Goal: Feedback & Contribution: Leave review/rating

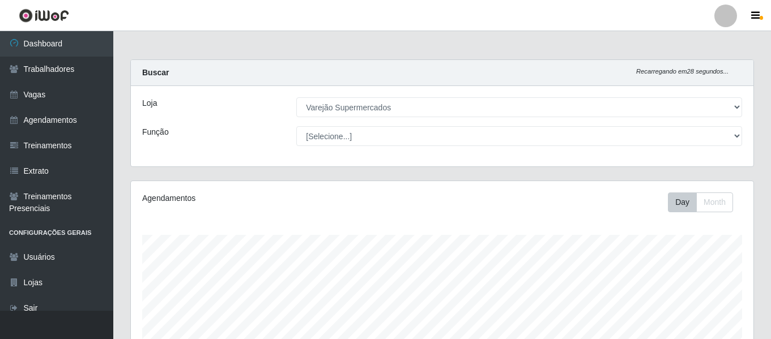
select select "237"
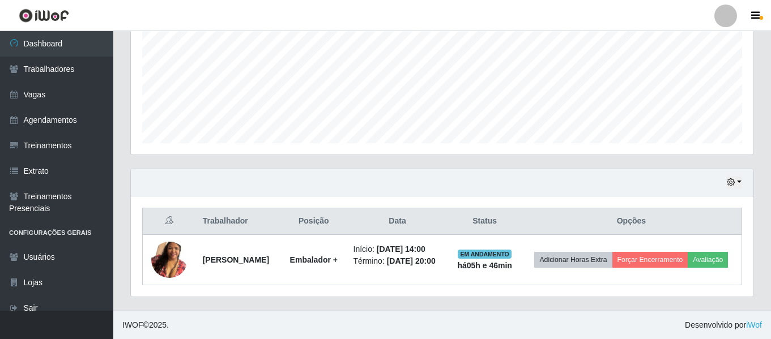
scroll to position [235, 622]
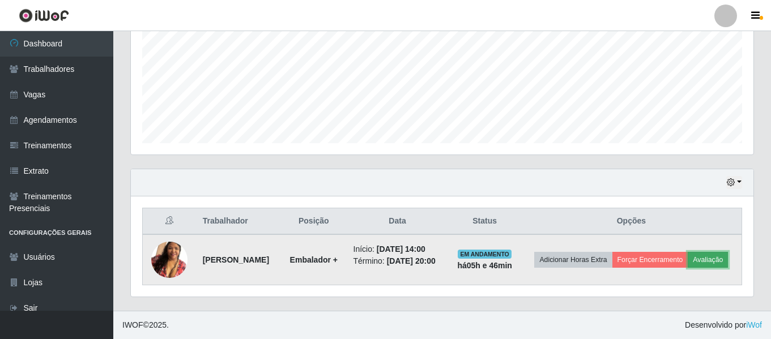
click at [687, 262] on button "Avaliação" at bounding box center [707, 260] width 40 height 16
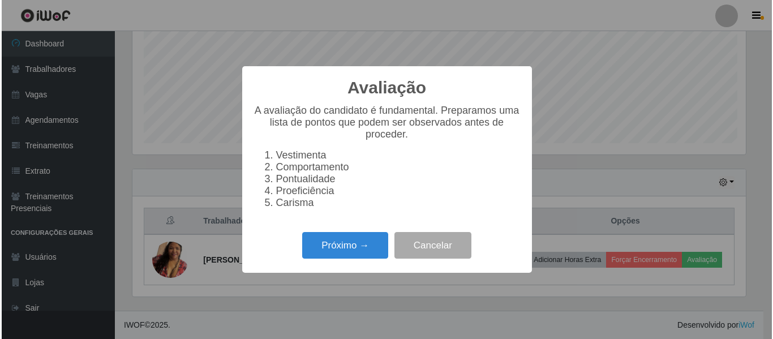
scroll to position [235, 617]
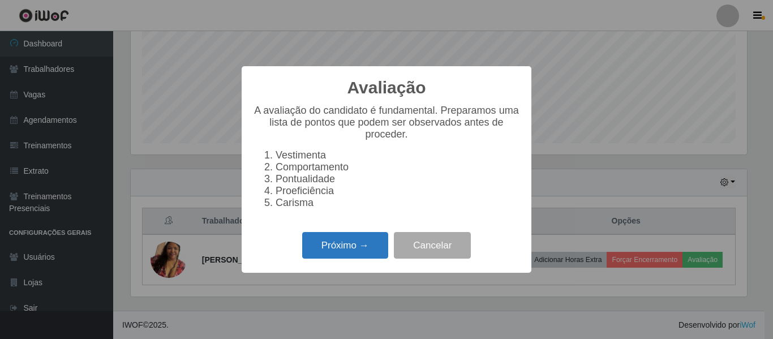
click at [351, 246] on button "Próximo →" at bounding box center [345, 245] width 86 height 27
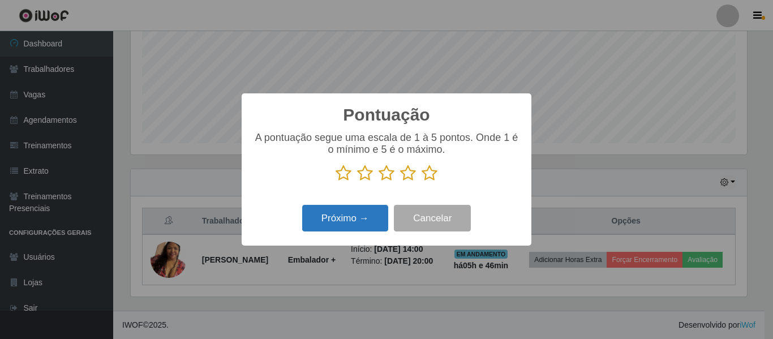
scroll to position [565931, 565549]
click at [425, 172] on icon at bounding box center [430, 173] width 16 height 17
click at [422, 182] on input "radio" at bounding box center [422, 182] width 0 height 0
click at [354, 220] on button "Próximo →" at bounding box center [345, 218] width 86 height 27
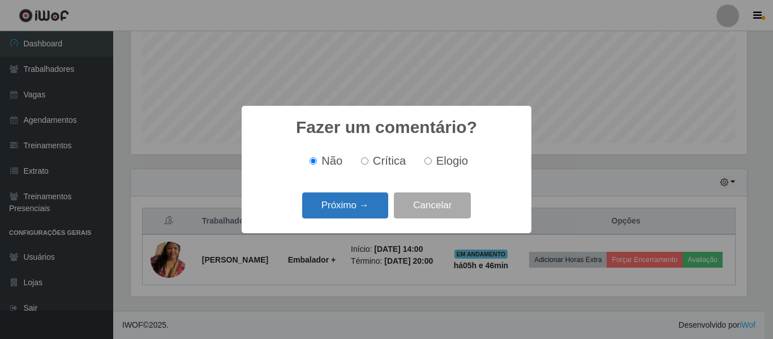
click at [367, 210] on button "Próximo →" at bounding box center [345, 205] width 86 height 27
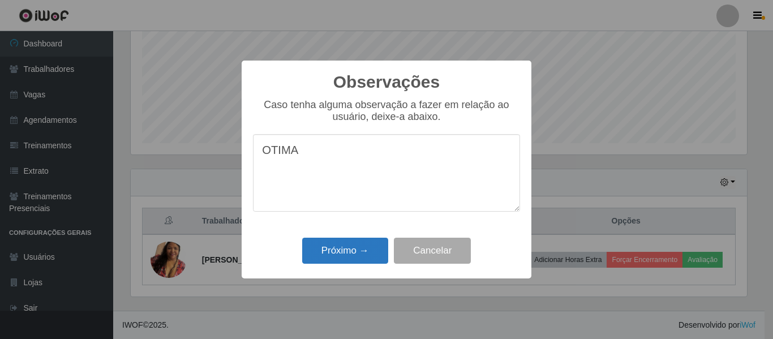
type textarea "OTIMA"
click at [352, 256] on button "Próximo →" at bounding box center [345, 251] width 86 height 27
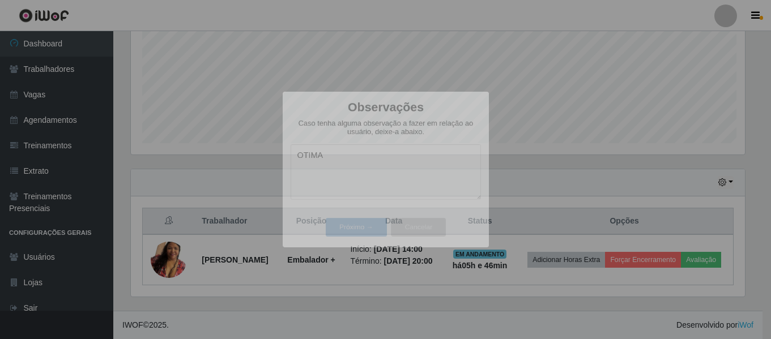
scroll to position [235, 622]
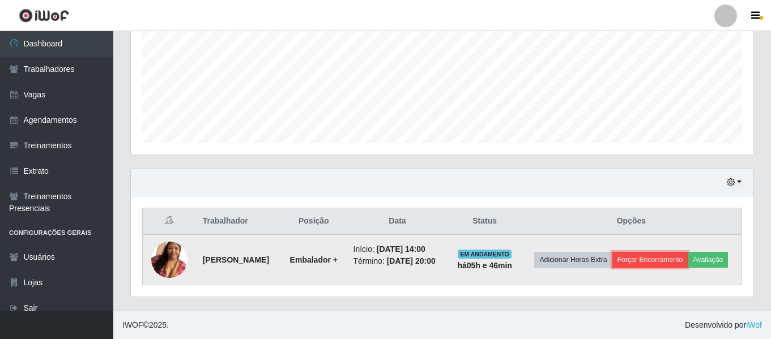
click at [688, 252] on button "Forçar Encerramento" at bounding box center [650, 260] width 76 height 16
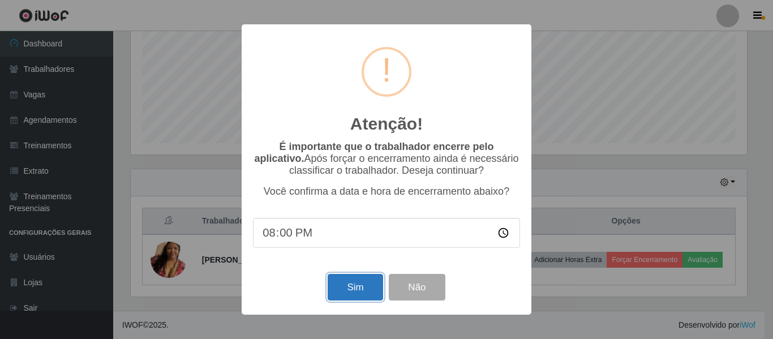
click at [351, 286] on button "Sim" at bounding box center [355, 287] width 55 height 27
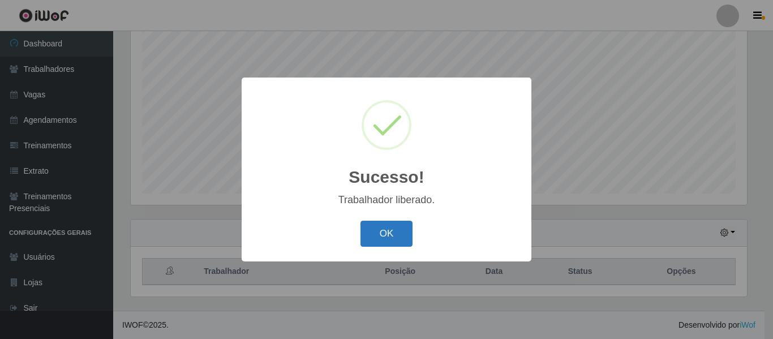
click at [392, 234] on button "OK" at bounding box center [387, 234] width 53 height 27
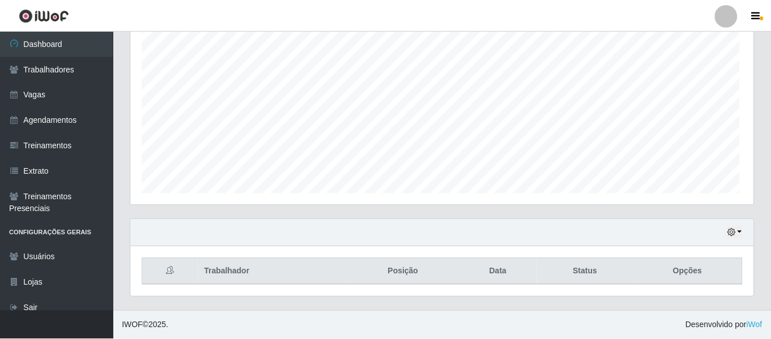
scroll to position [235, 622]
